Goal: Task Accomplishment & Management: Complete application form

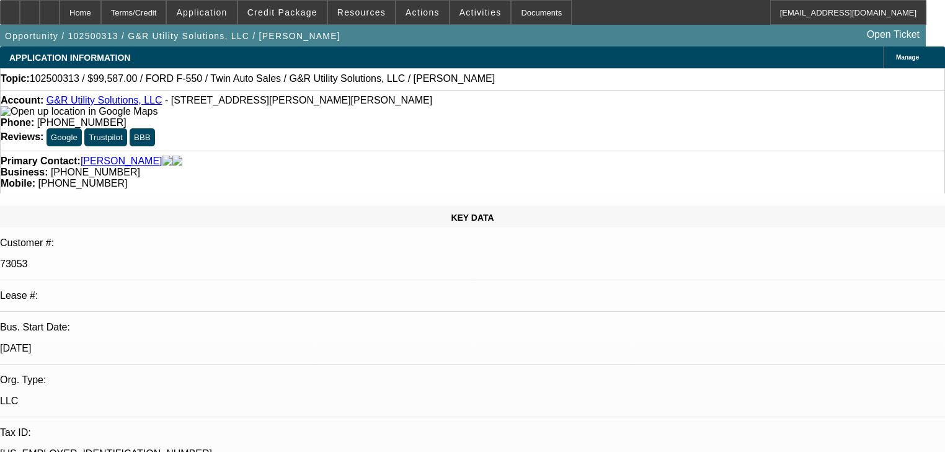
select select "0"
select select "6"
select select "0"
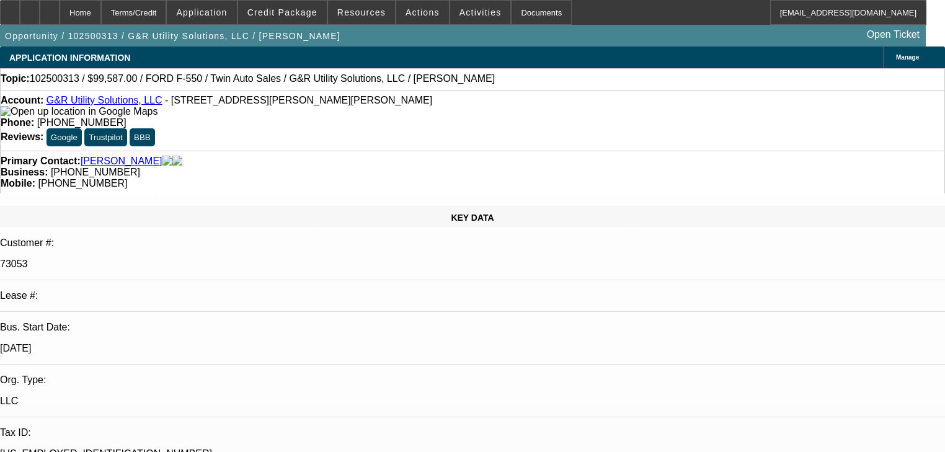
select select "0"
select select "6"
select select "0"
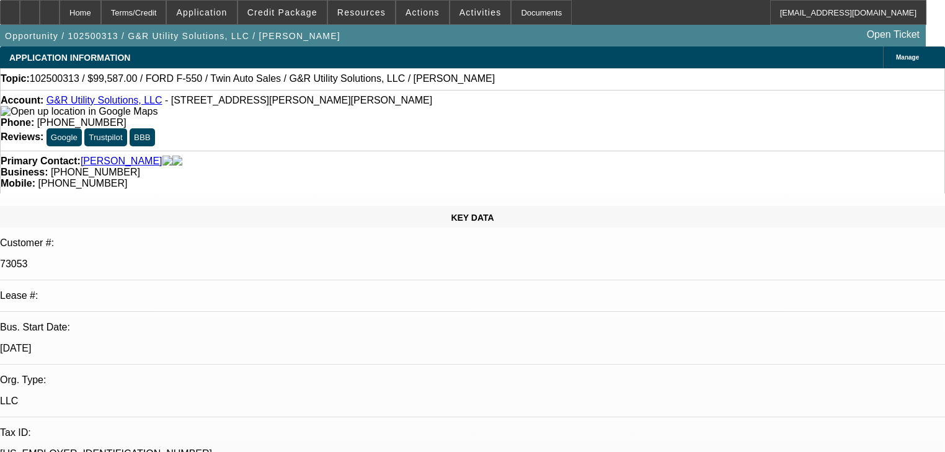
select select "0"
select select "6"
select select "0"
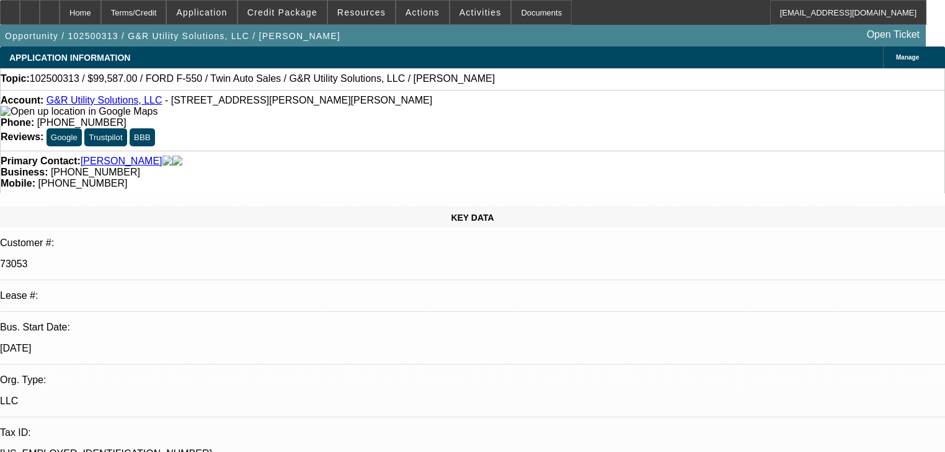
select select "6"
select select "1"
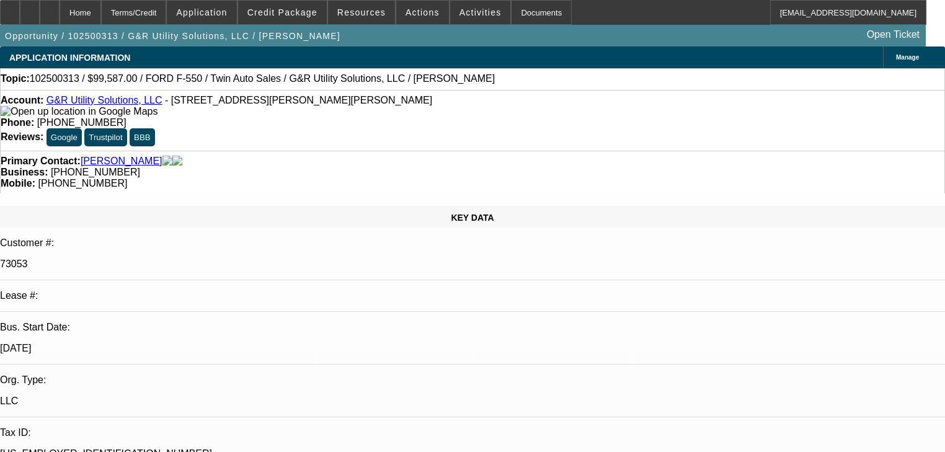
select select "1"
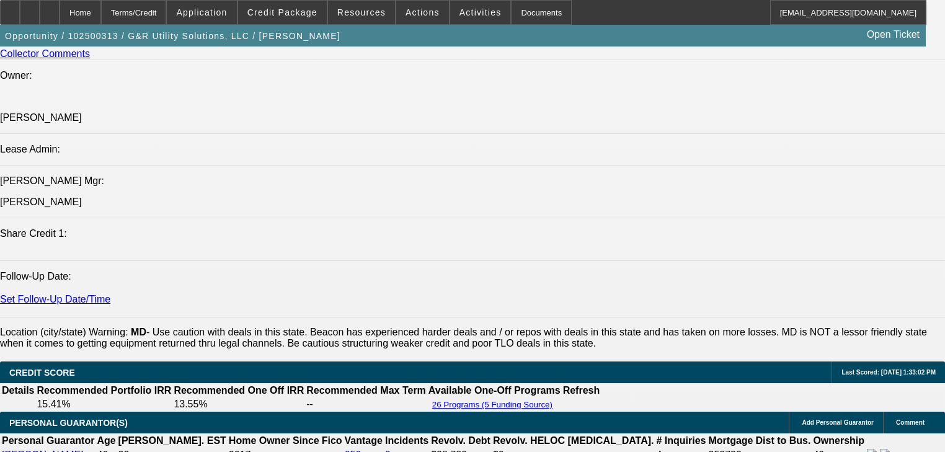
scroll to position [1141, 0]
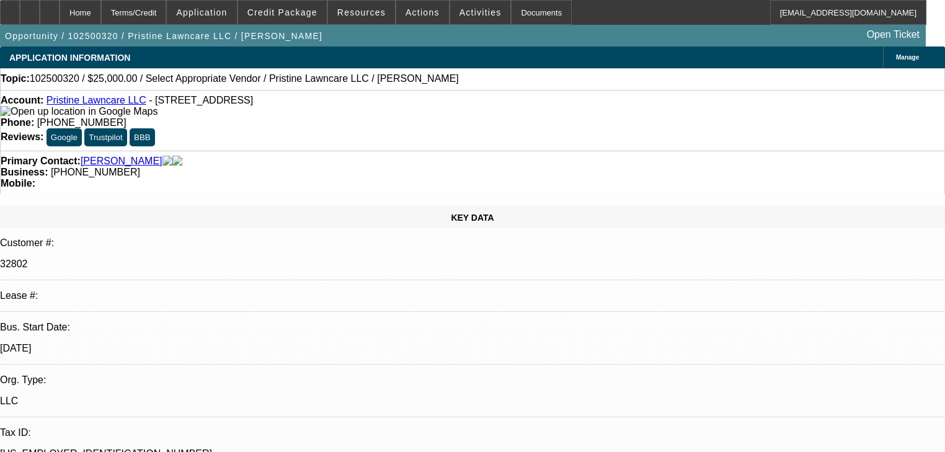
select select "0"
select select "2"
select select "0.1"
select select "4"
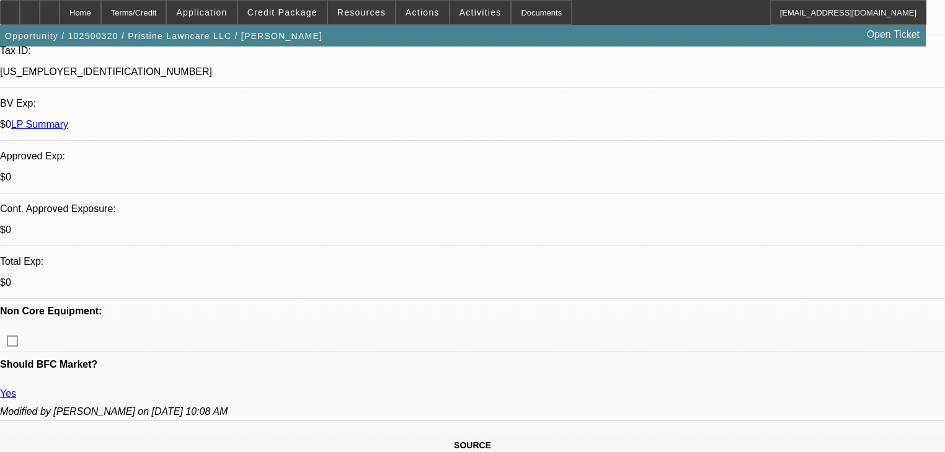
scroll to position [198, 0]
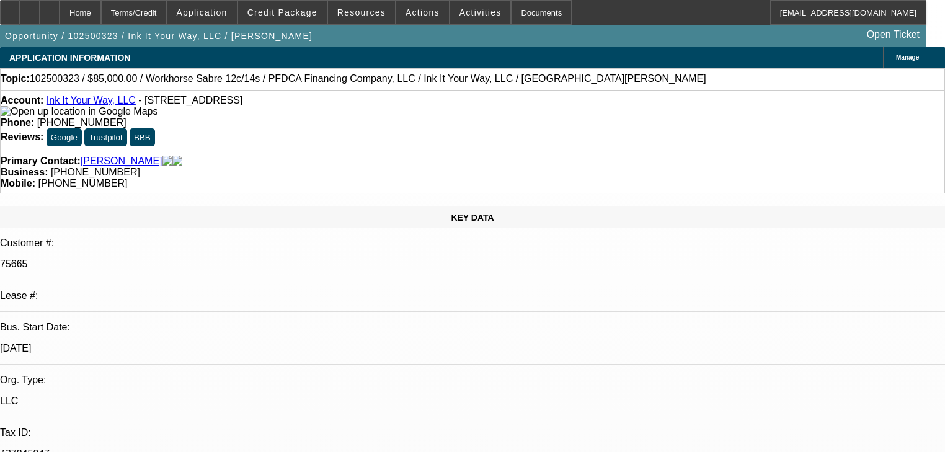
select select "0"
select select "2"
select select "0.1"
select select "4"
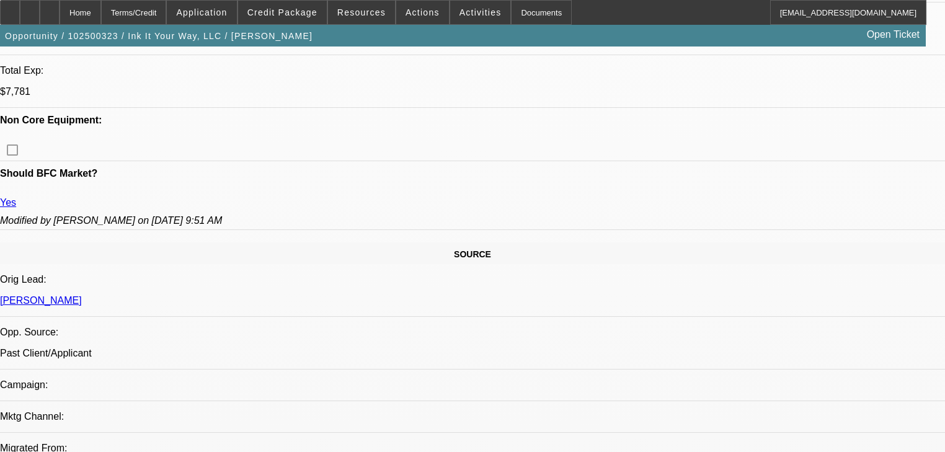
scroll to position [595, 0]
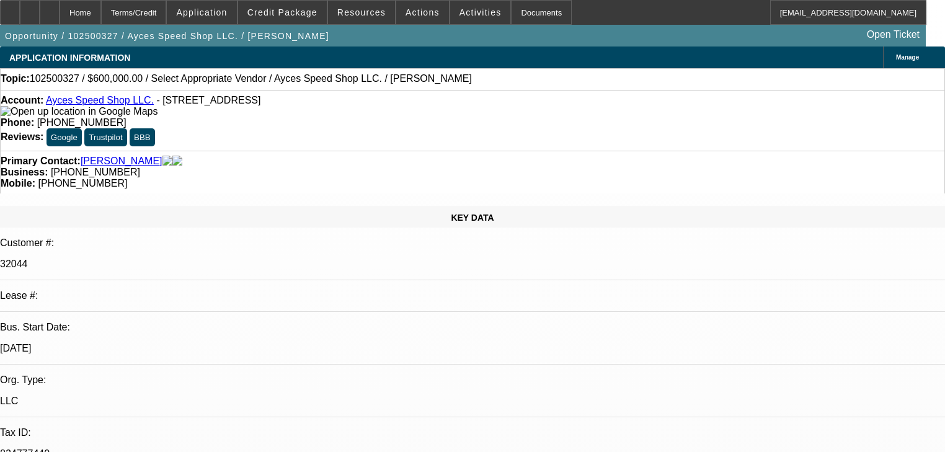
select select "0"
select select "2"
select select "0.1"
select select "4"
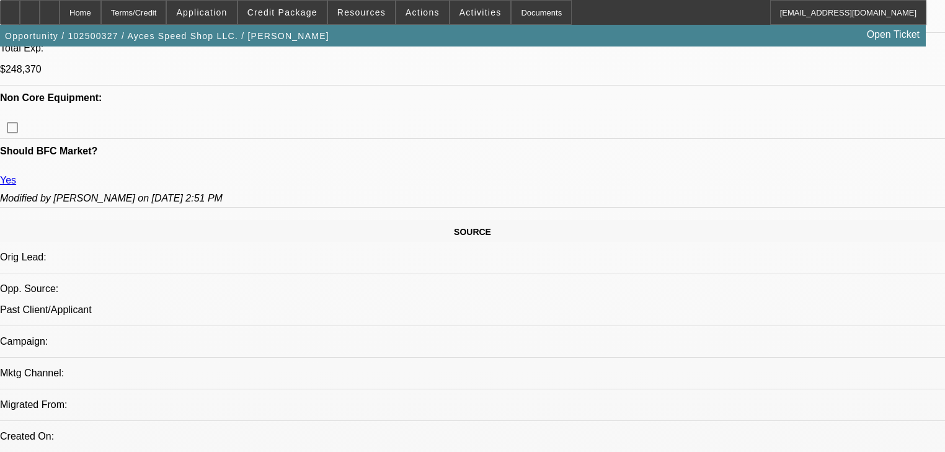
scroll to position [645, 0]
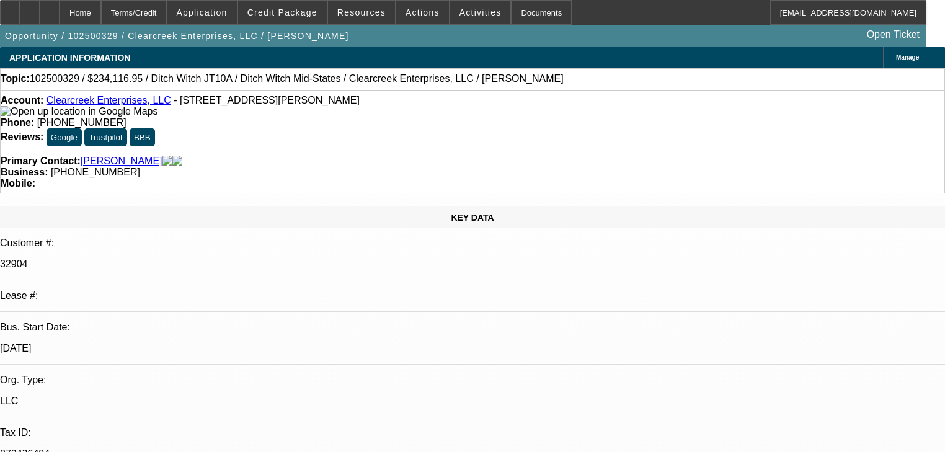
select select "0"
select select "2"
select select "0"
select select "6"
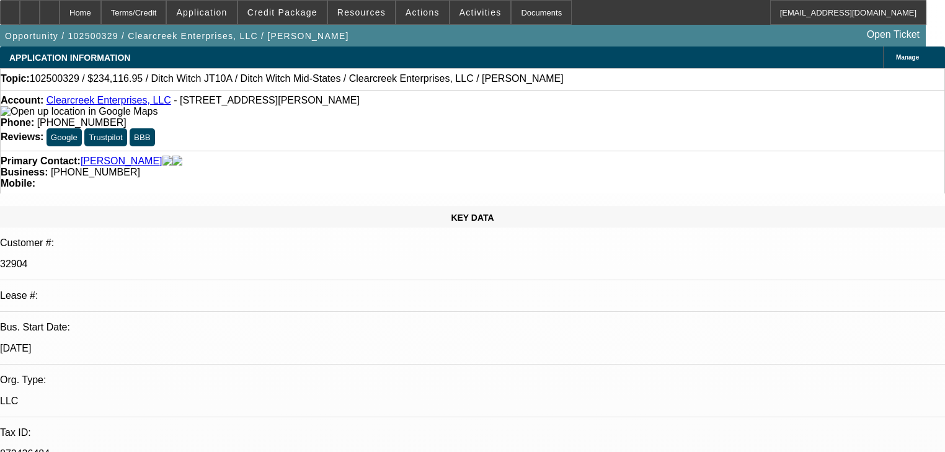
select select "0"
select select "2"
select select "0"
select select "6"
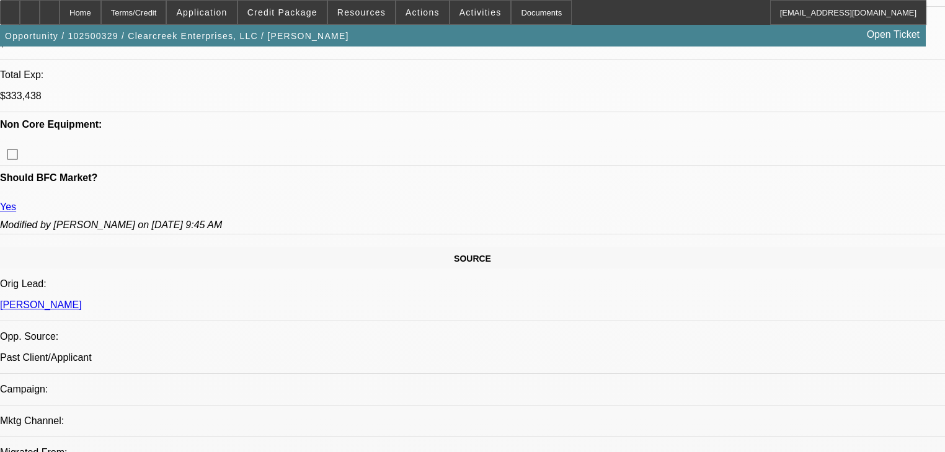
scroll to position [595, 0]
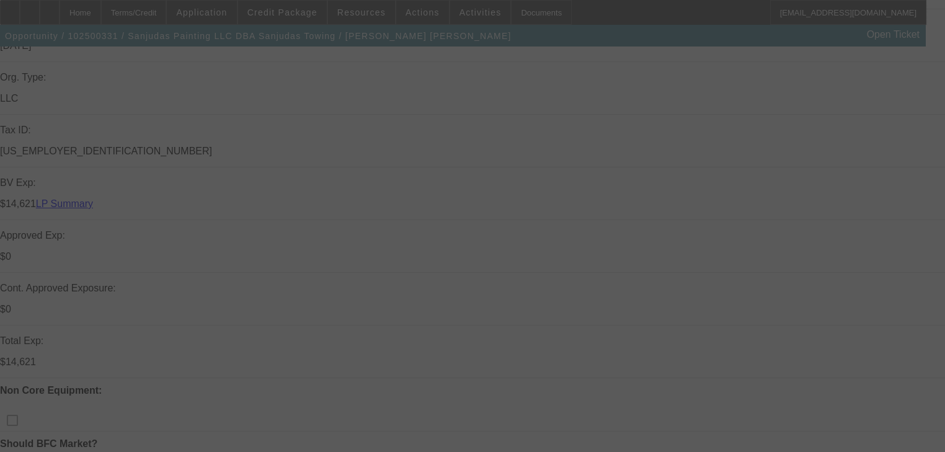
scroll to position [149, 0]
